Goal: Information Seeking & Learning: Learn about a topic

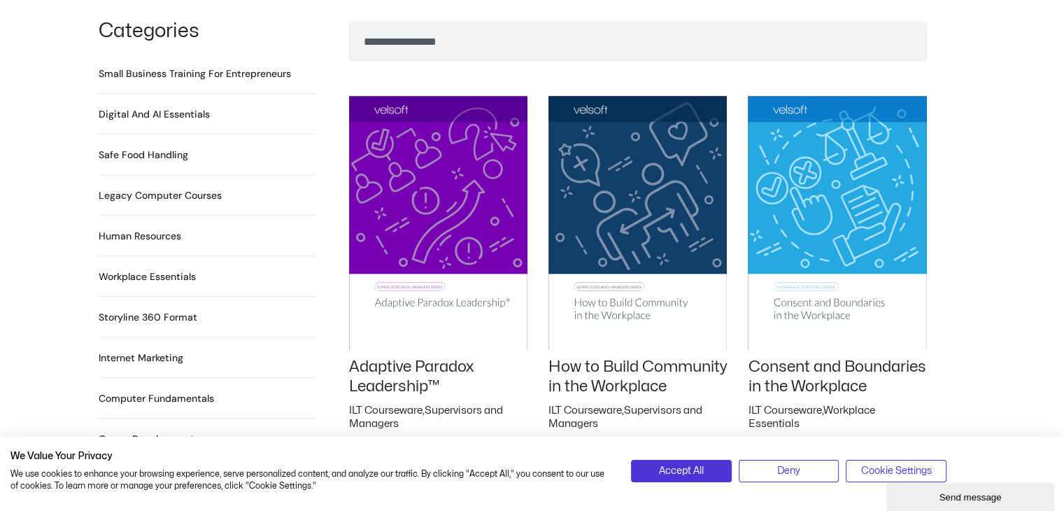
scroll to position [958, 0]
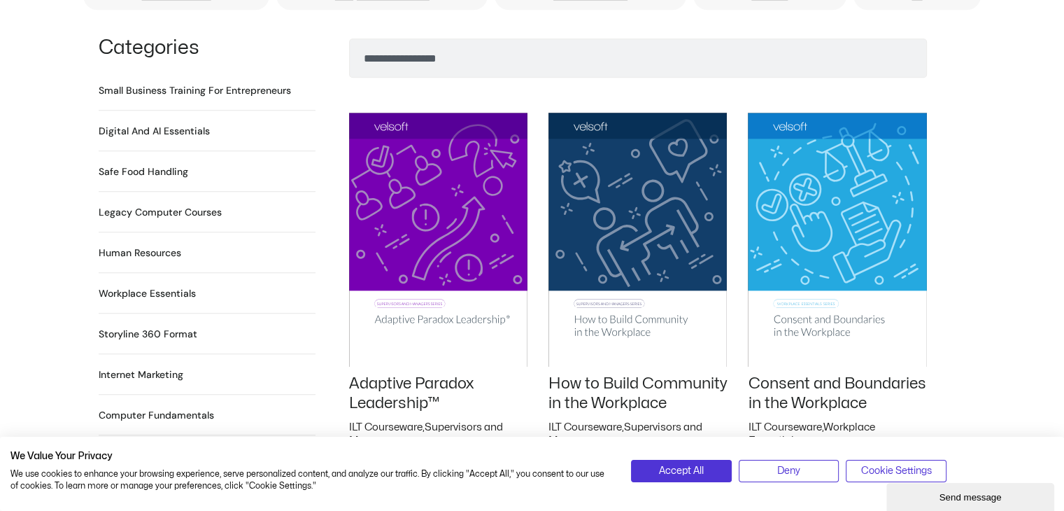
click at [143, 246] on h2 "Human Resources 64 Products" at bounding box center [140, 253] width 83 height 15
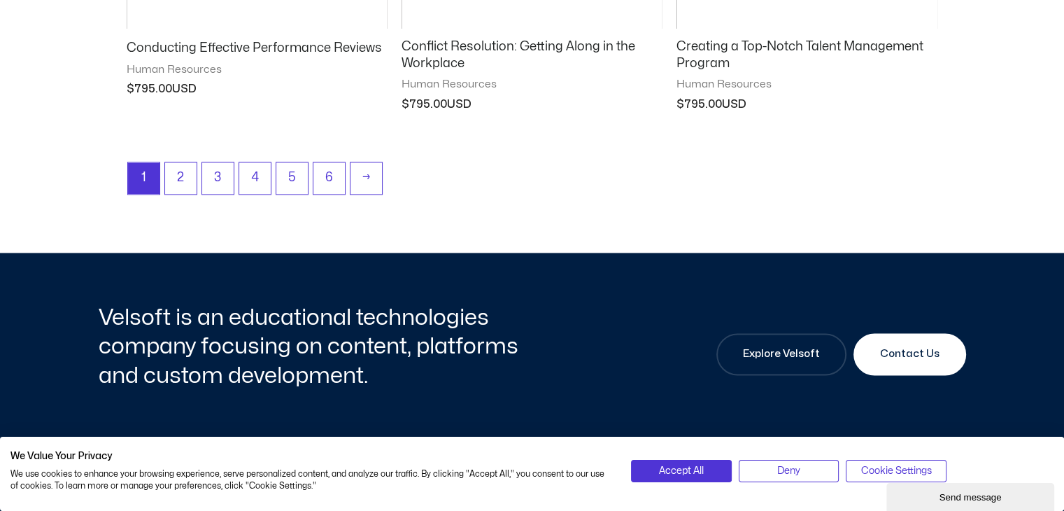
scroll to position [1980, 0]
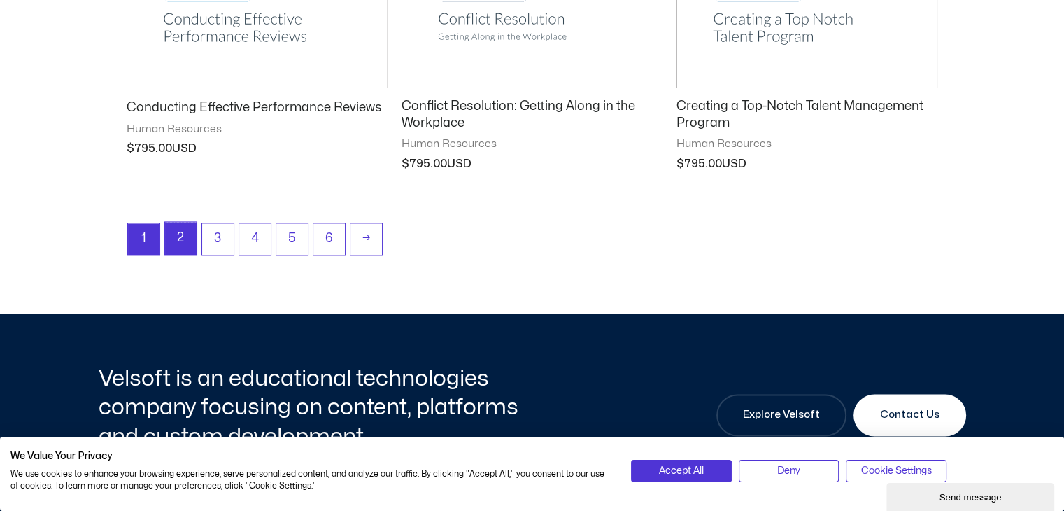
click at [179, 239] on link "2" at bounding box center [180, 238] width 31 height 33
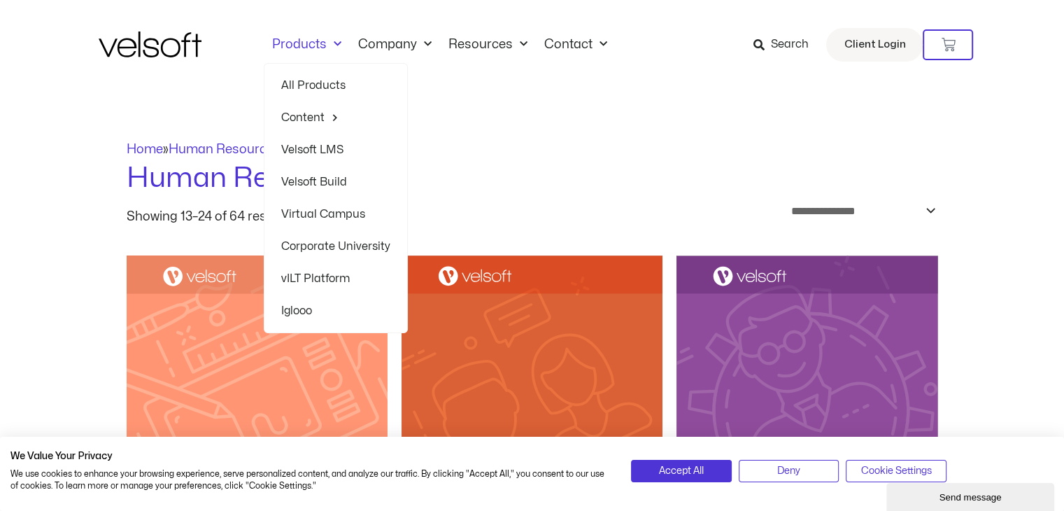
click at [308, 82] on link "All Products" at bounding box center [335, 85] width 109 height 32
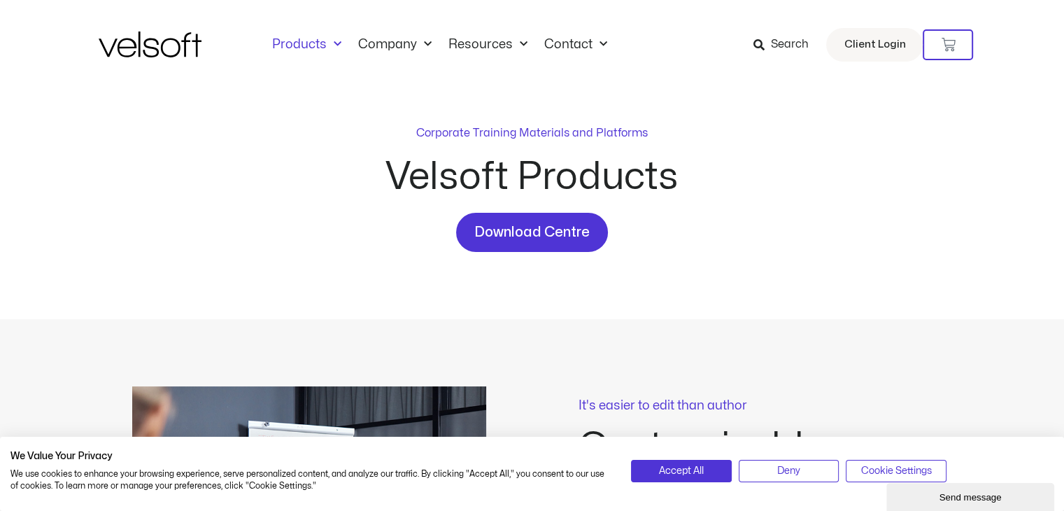
click at [786, 43] on span "Search" at bounding box center [789, 45] width 38 height 18
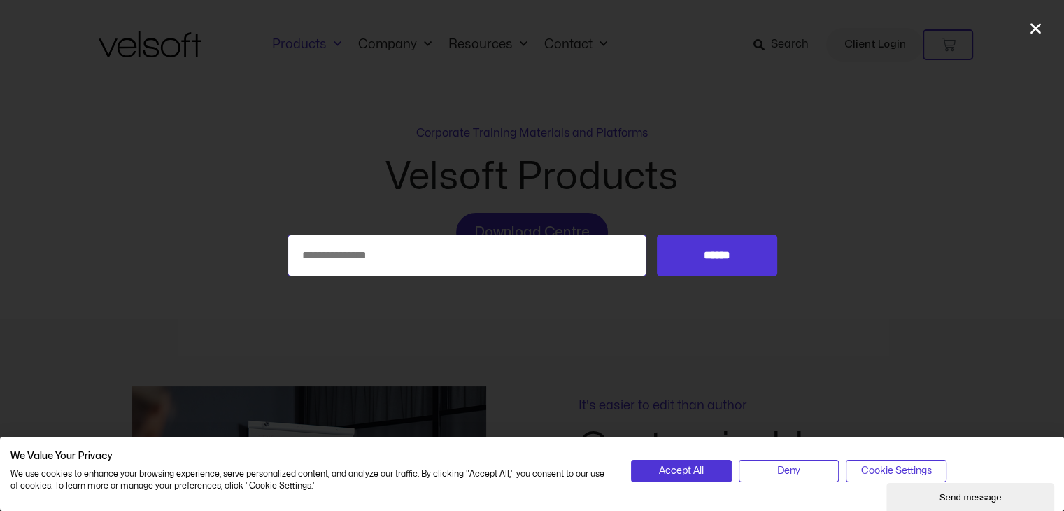
click at [540, 254] on input "Search for:" at bounding box center [468, 255] width 360 height 42
type input "**********"
click at [657, 234] on input "******" at bounding box center [717, 255] width 120 height 42
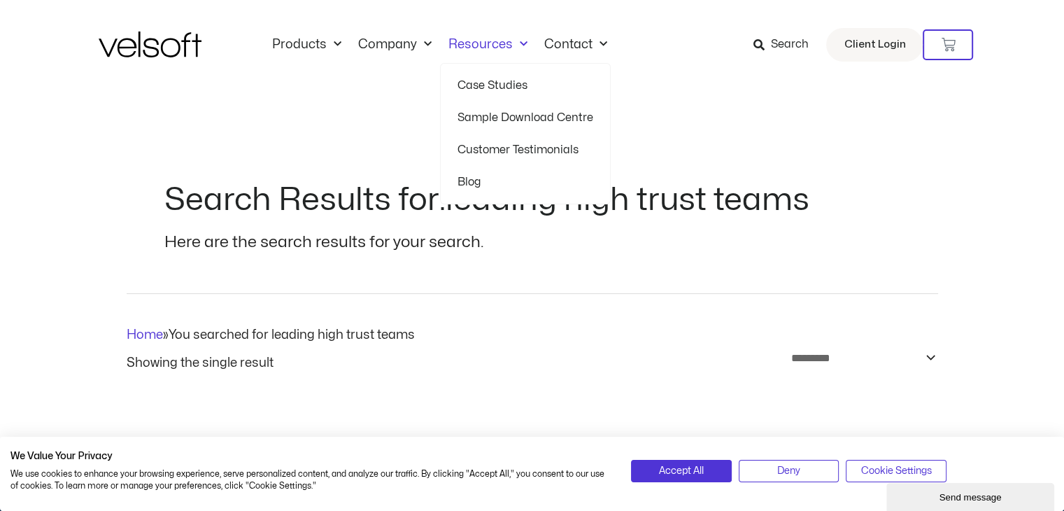
click at [479, 41] on link "Resources" at bounding box center [488, 44] width 96 height 15
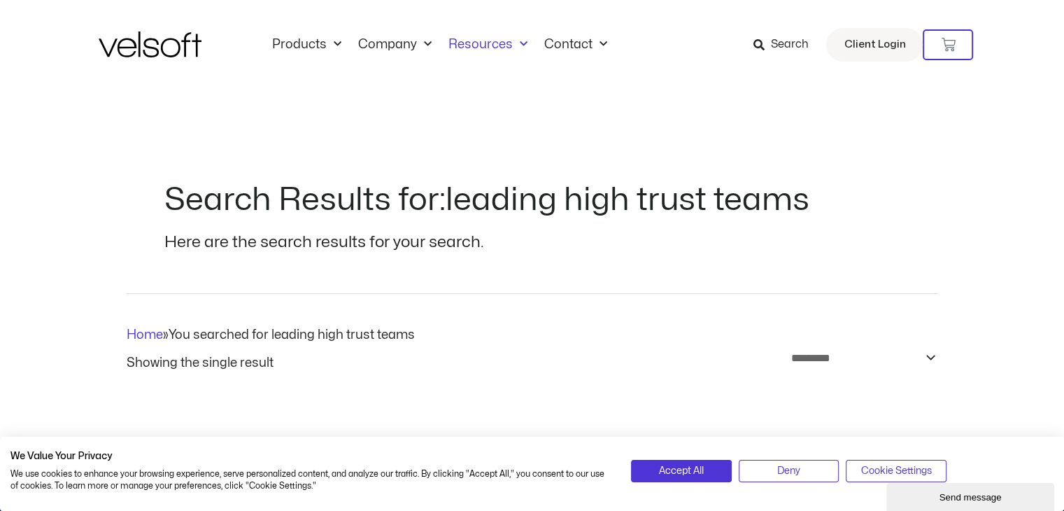
click at [479, 41] on link "Resources" at bounding box center [488, 44] width 96 height 15
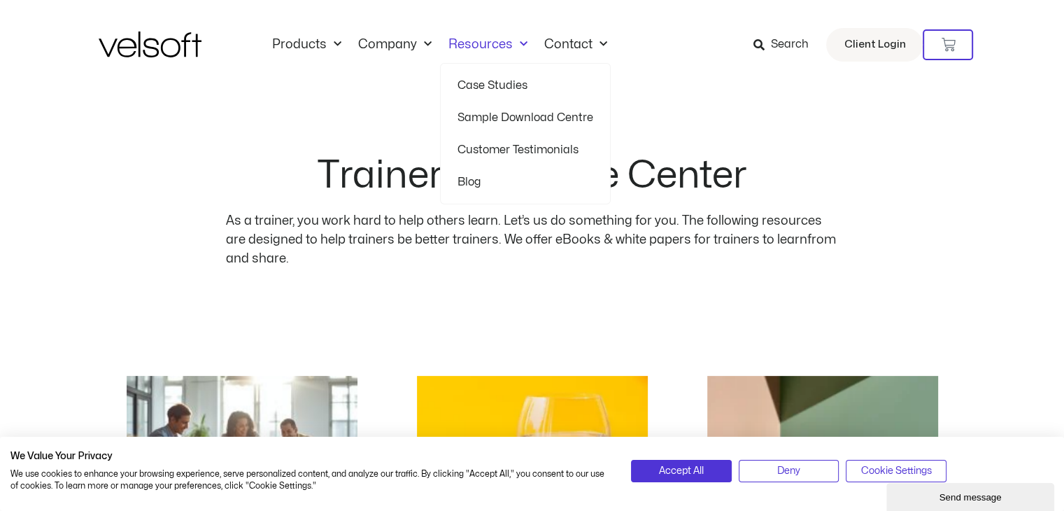
click at [508, 113] on link "Sample Download Centre" at bounding box center [526, 117] width 136 height 32
